Goal: Task Accomplishment & Management: Use online tool/utility

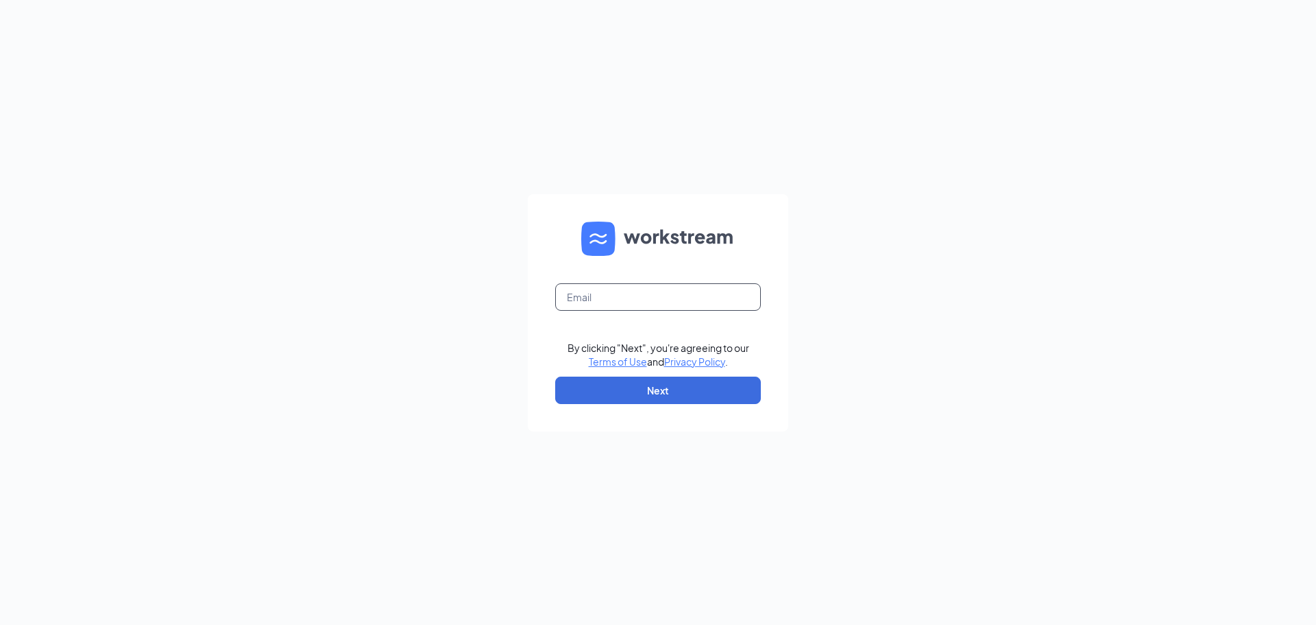
click at [638, 291] on input "text" at bounding box center [658, 296] width 206 height 27
type input "cscbeaufort1@sing-bev.com"
click at [642, 398] on button "Next" at bounding box center [658, 389] width 206 height 27
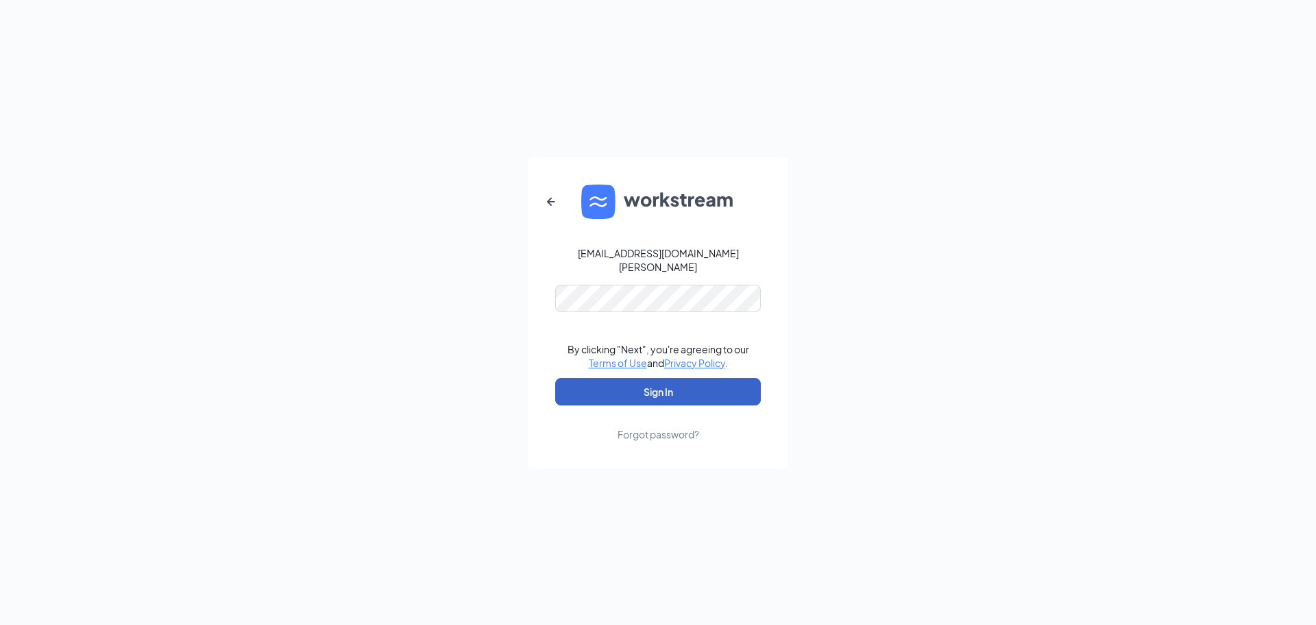
click at [608, 380] on button "Sign In" at bounding box center [658, 391] width 206 height 27
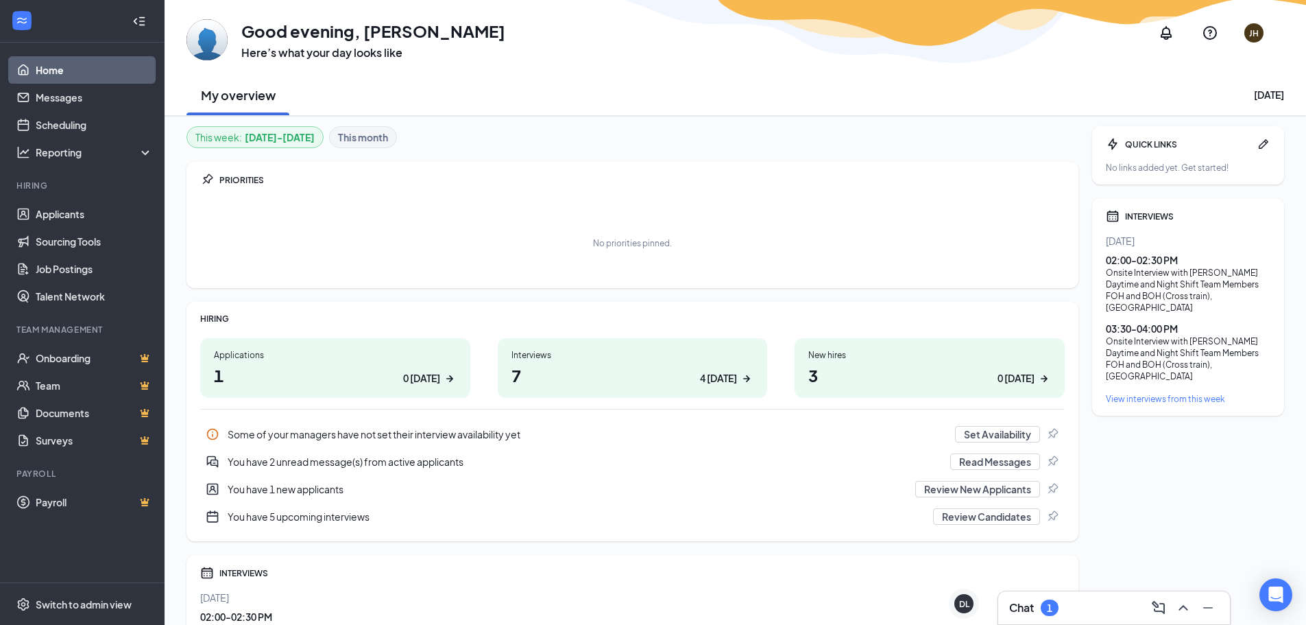
click at [1035, 603] on div "Chat 1" at bounding box center [1033, 607] width 49 height 16
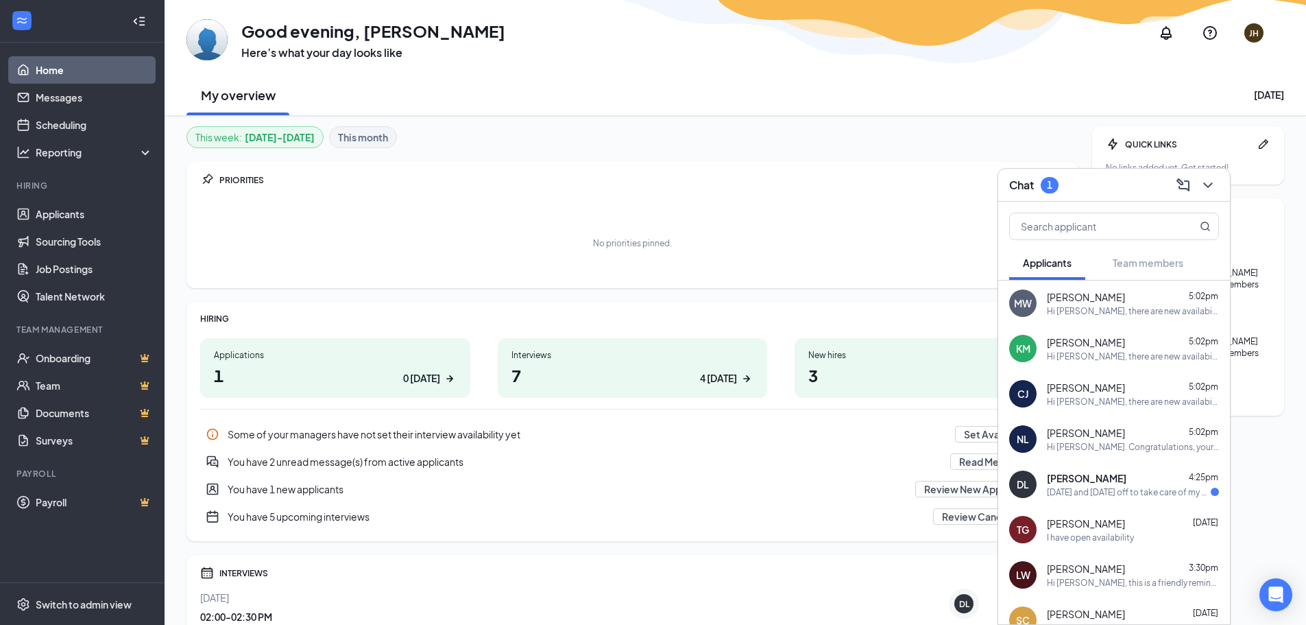
click at [1169, 483] on div "[PERSON_NAME] 4:25pm" at bounding box center [1133, 478] width 172 height 14
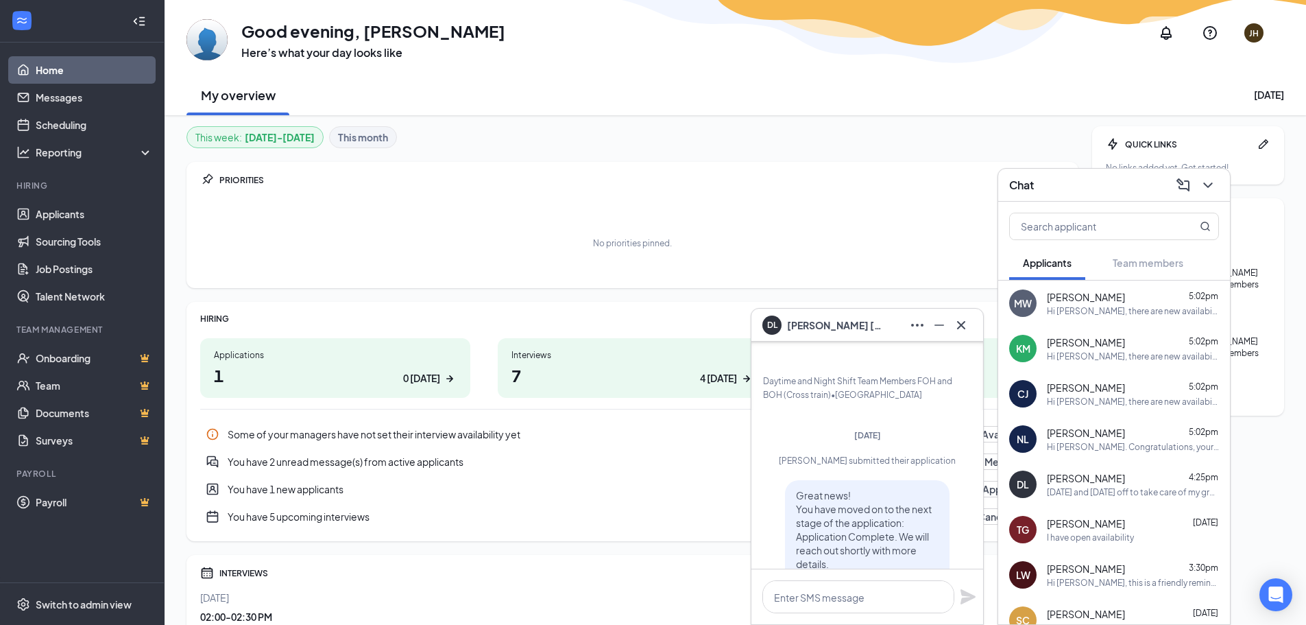
scroll to position [-362, 0]
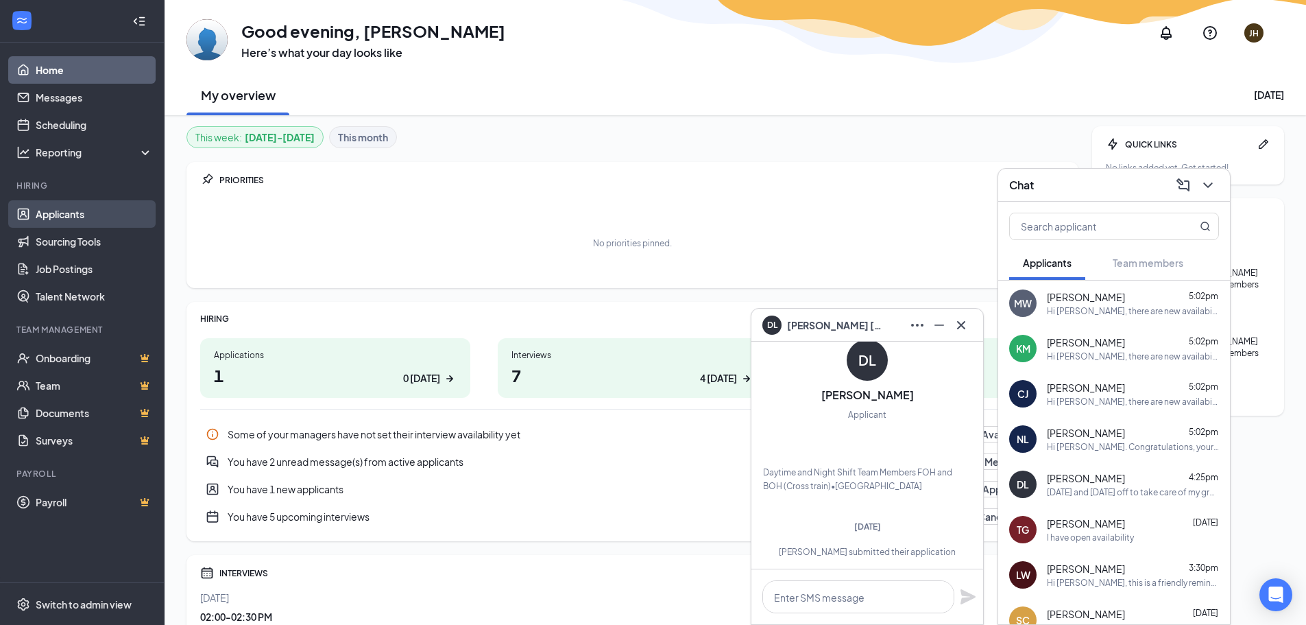
click at [62, 208] on link "Applicants" at bounding box center [94, 213] width 117 height 27
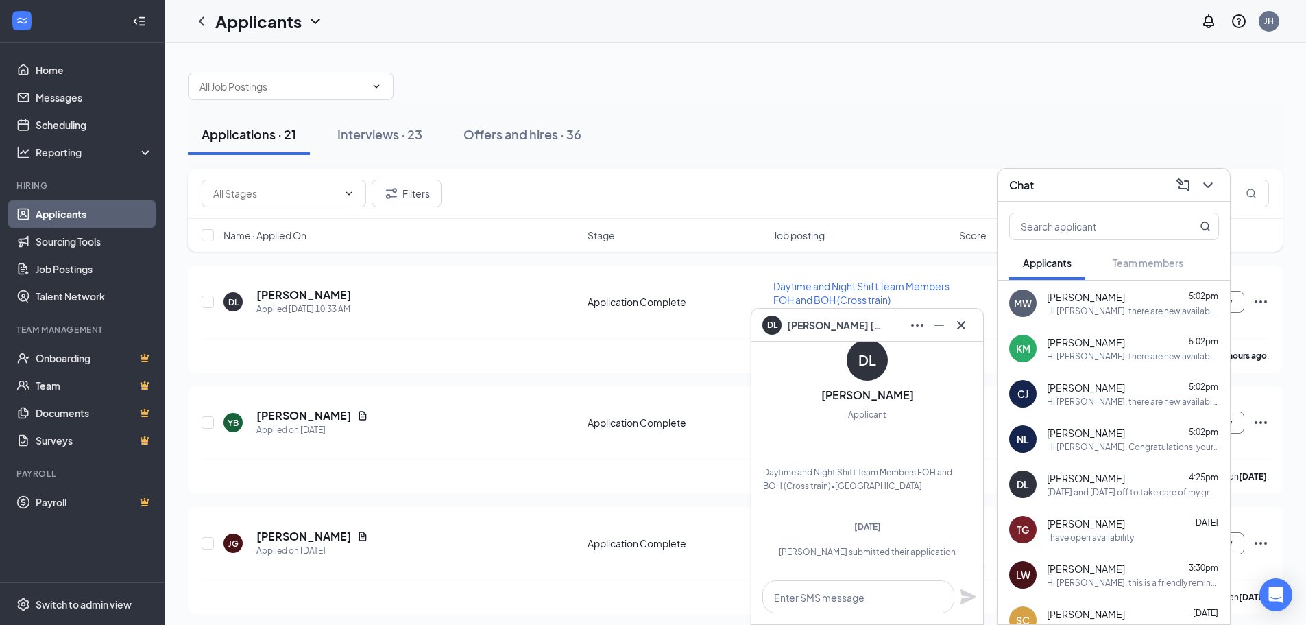
click at [855, 332] on div "DL [PERSON_NAME]" at bounding box center [822, 324] width 121 height 19
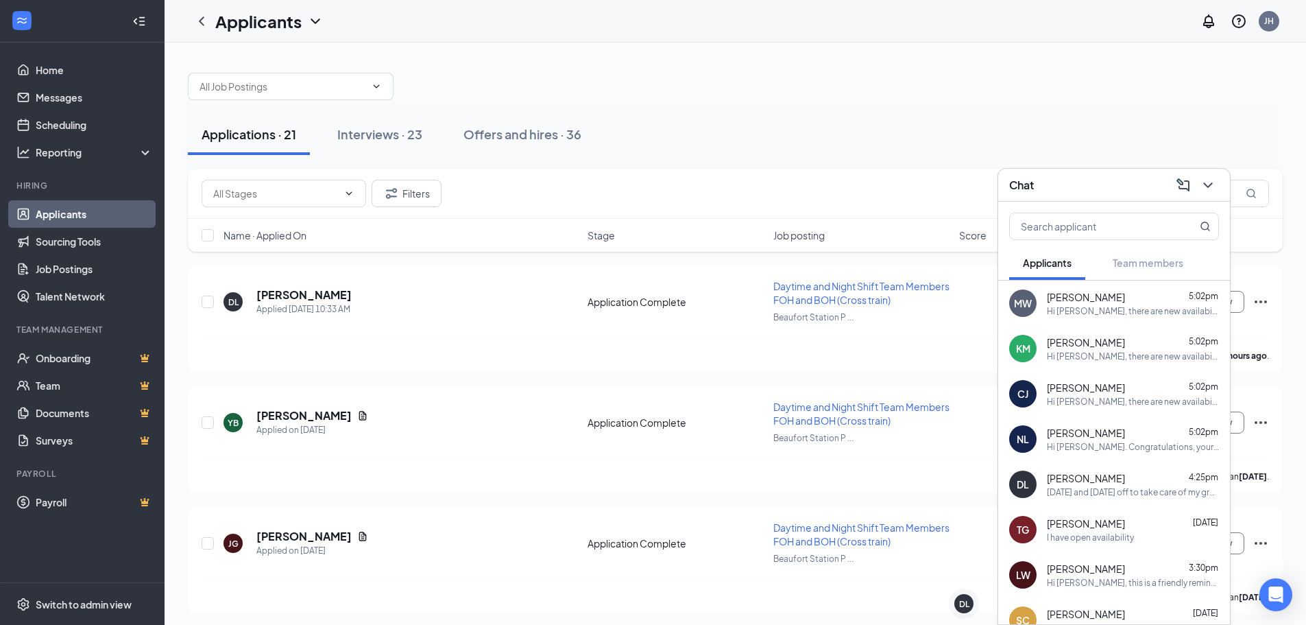
click at [1052, 180] on div "Chat" at bounding box center [1114, 184] width 210 height 21
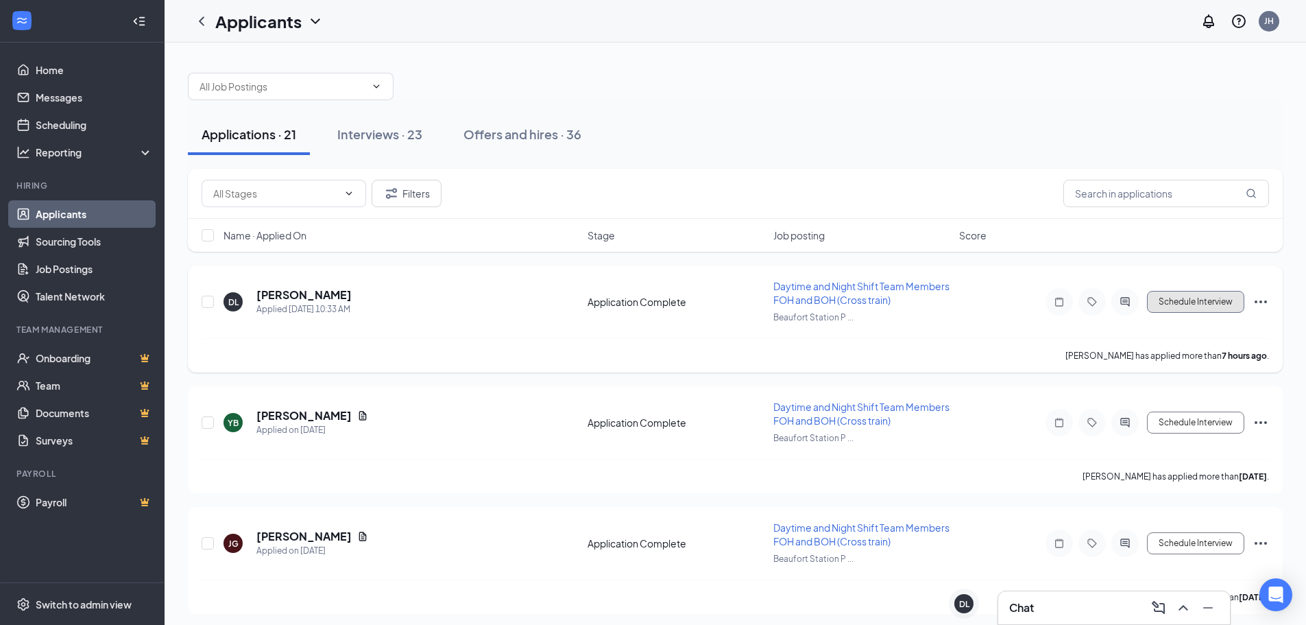
click at [1162, 310] on button "Schedule Interview" at bounding box center [1195, 302] width 97 height 22
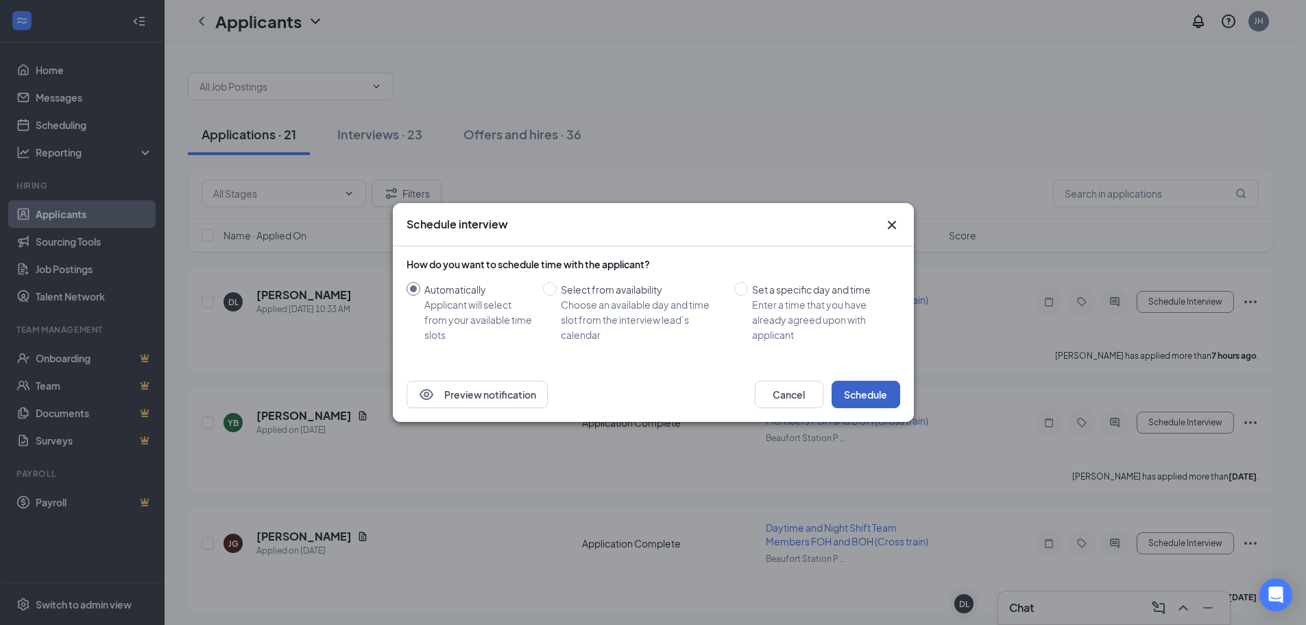
click at [874, 398] on button "Schedule" at bounding box center [866, 394] width 69 height 27
